Goal: Information Seeking & Learning: Learn about a topic

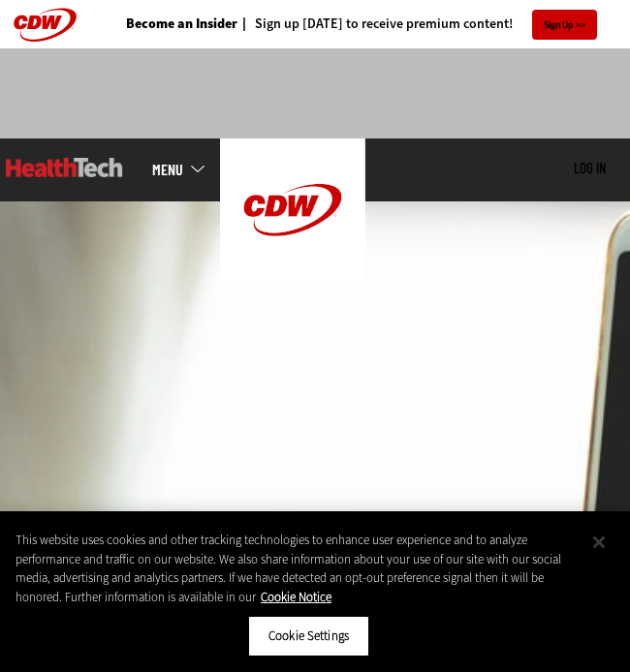
click at [597, 540] on button "Close" at bounding box center [598, 542] width 43 height 43
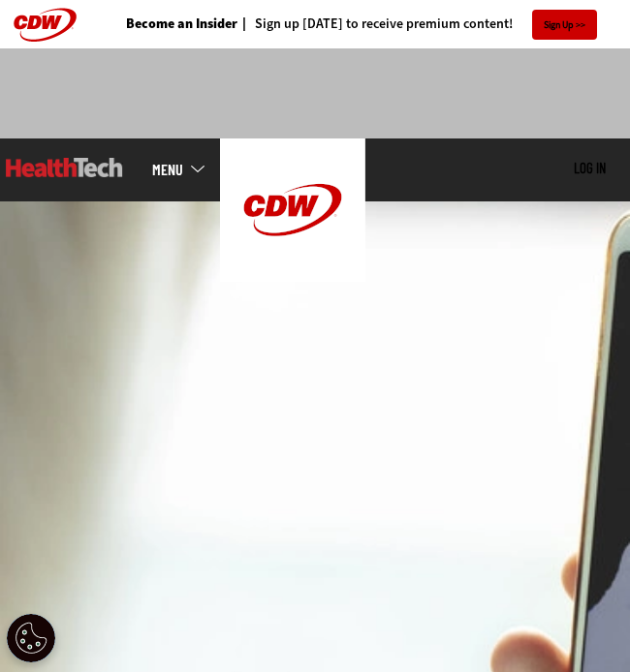
click at [434, 392] on img at bounding box center [315, 465] width 630 height 529
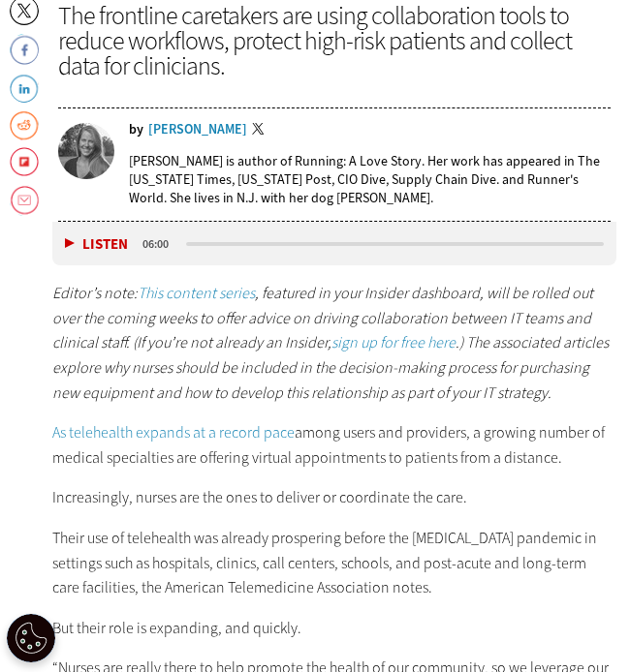
scroll to position [914, 0]
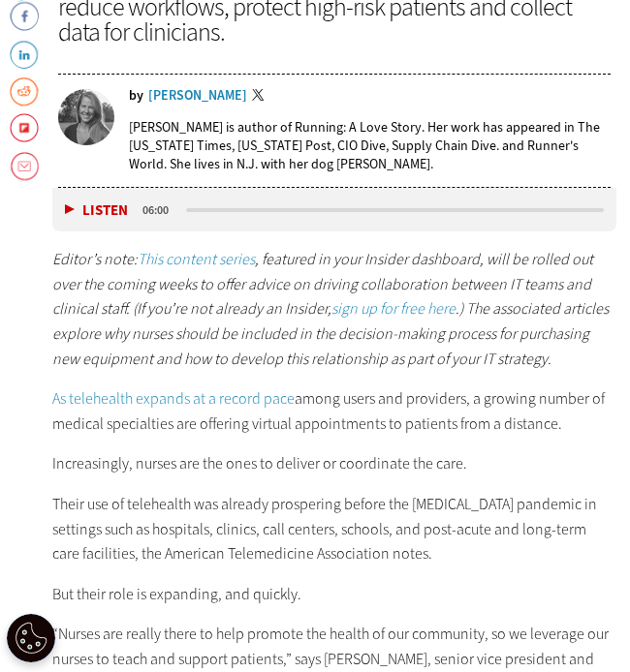
click at [434, 392] on p "As telehealth expands at a record pace among users and providers, a growing num…" at bounding box center [333, 410] width 563 height 49
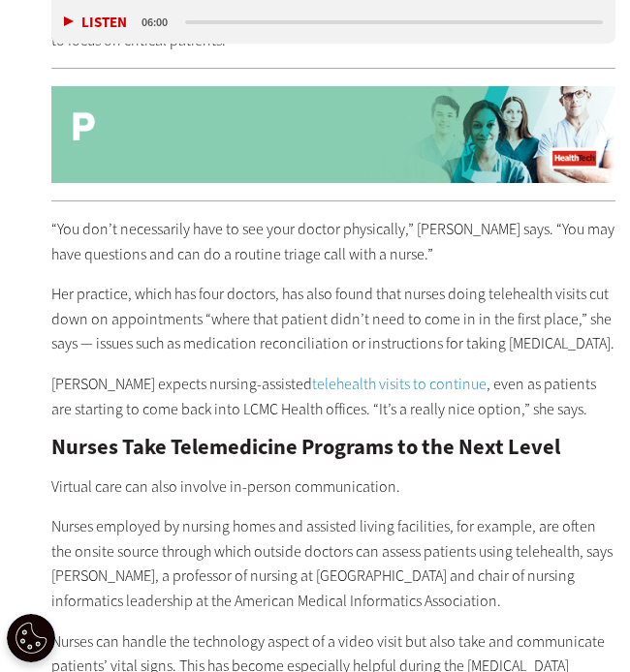
scroll to position [2422, 1]
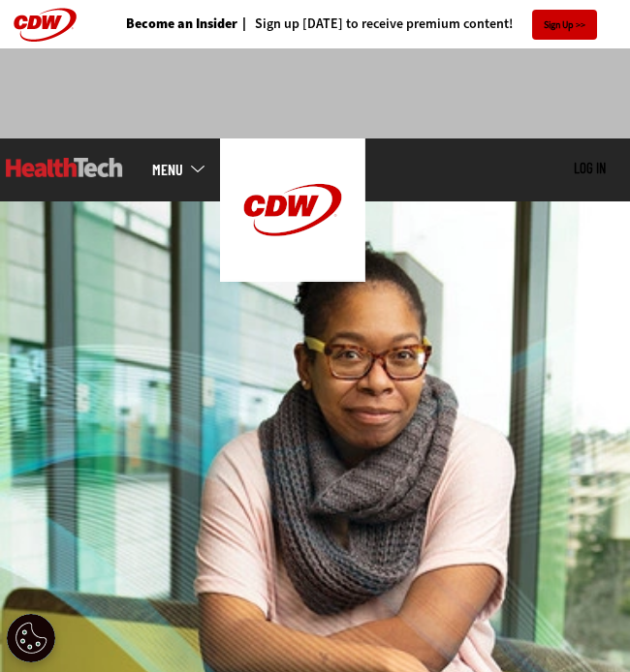
click at [176, 448] on img at bounding box center [315, 465] width 630 height 529
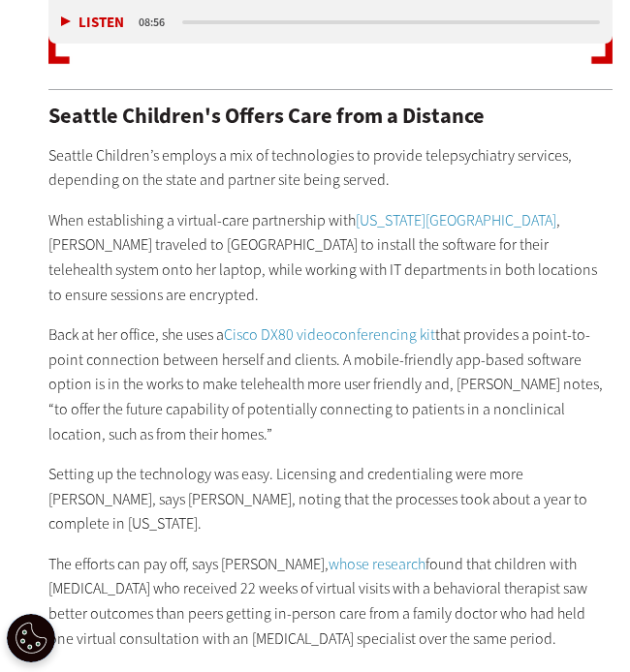
scroll to position [1926, 4]
